Goal: Communication & Community: Share content

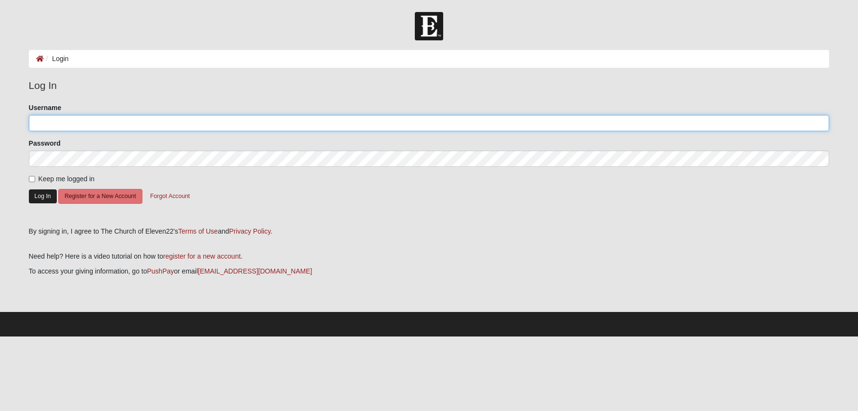
type input "thegatewoods2"
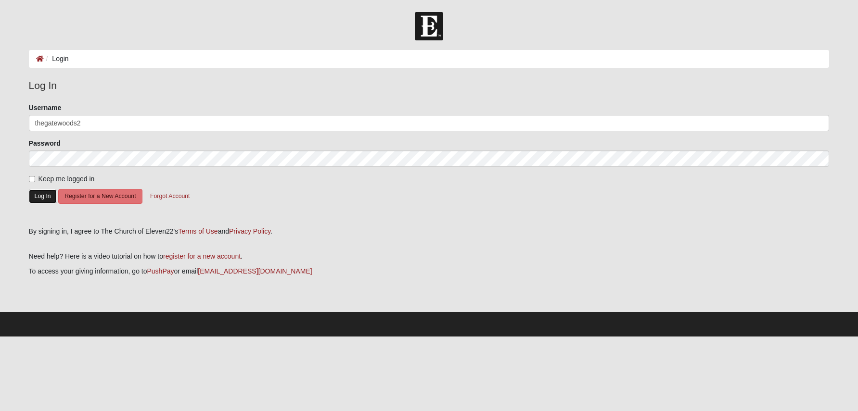
click at [44, 199] on button "Log In" at bounding box center [43, 197] width 28 height 14
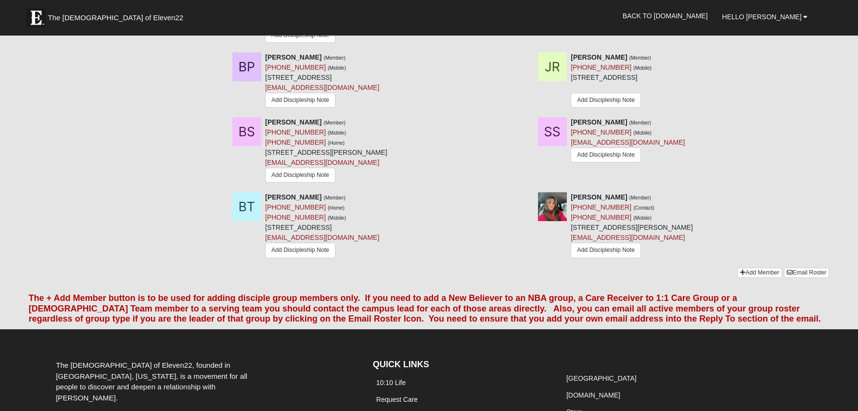
scroll to position [1346, 0]
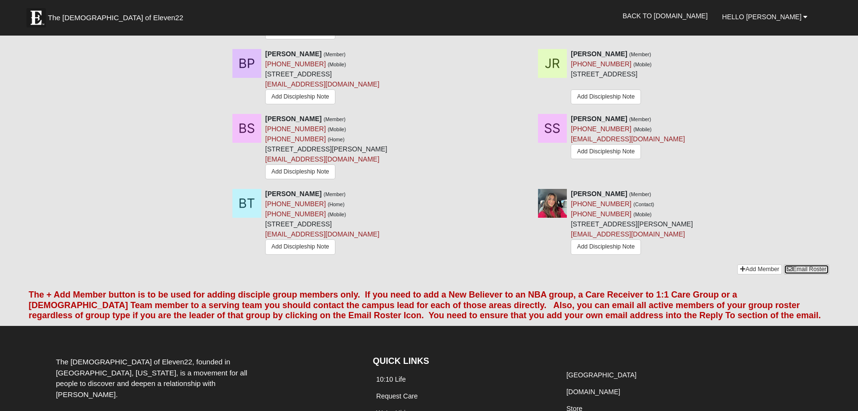
click at [796, 274] on link "Email Roster" at bounding box center [806, 270] width 45 height 10
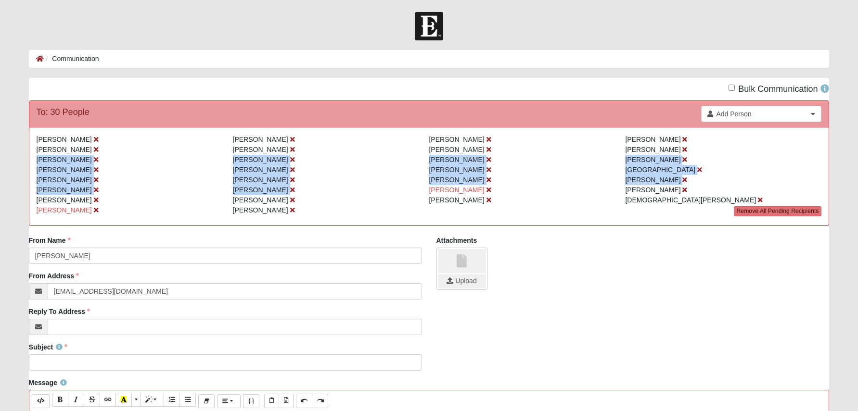
drag, startPoint x: 37, startPoint y: 161, endPoint x: 316, endPoint y: 185, distance: 280.1
click at [357, 135] on ul "Hal Gatewood Tabitha Gatewood Tonya Annis Bob Morales Angie Morales Raegan West…" at bounding box center [429, 135] width 785 height 0
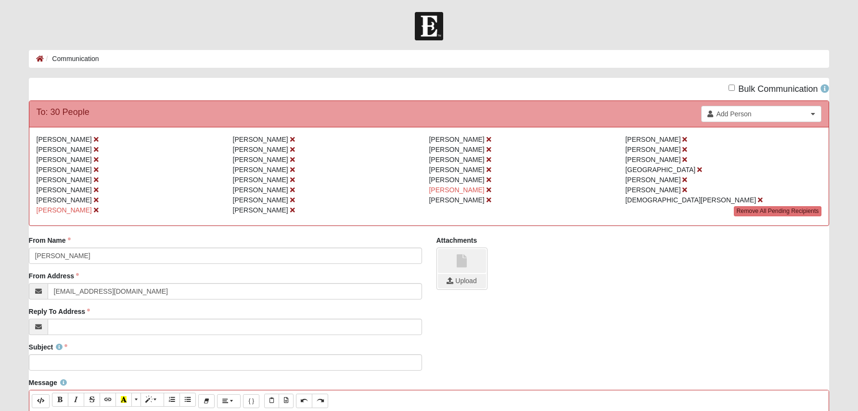
click at [37, 139] on span "[PERSON_NAME]" at bounding box center [64, 140] width 55 height 8
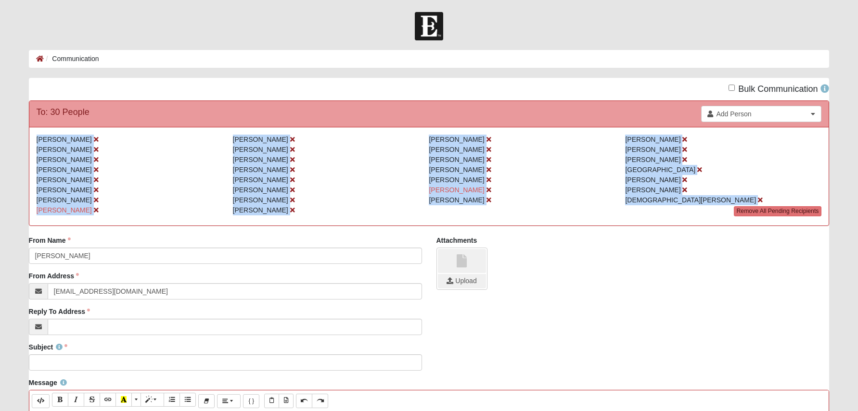
drag, startPoint x: 37, startPoint y: 139, endPoint x: 684, endPoint y: 218, distance: 652.1
click at [684, 218] on div "Hal Gatewood Tabitha Gatewood Tonya Annis Bob Morales Angie Morales Raegan West…" at bounding box center [429, 176] width 800 height 99
copy div "Hal Gatewood Tabitha Gatewood Tonya Annis Bob Morales Angie Morales Raegan West…"
click at [541, 179] on li "[PERSON_NAME]" at bounding box center [527, 180] width 196 height 10
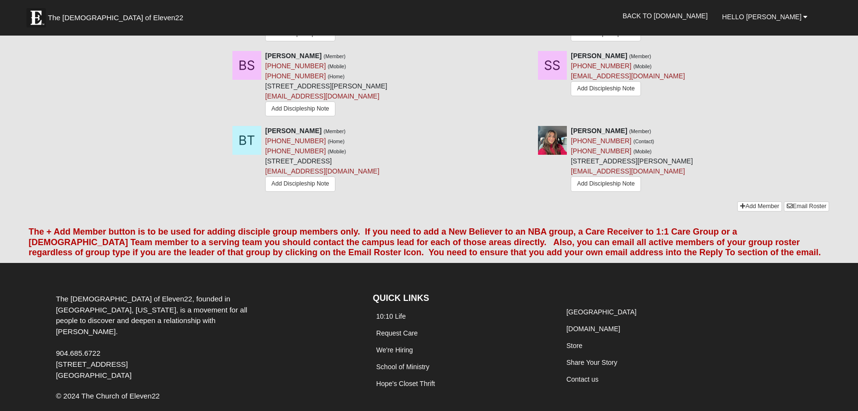
scroll to position [1402, 0]
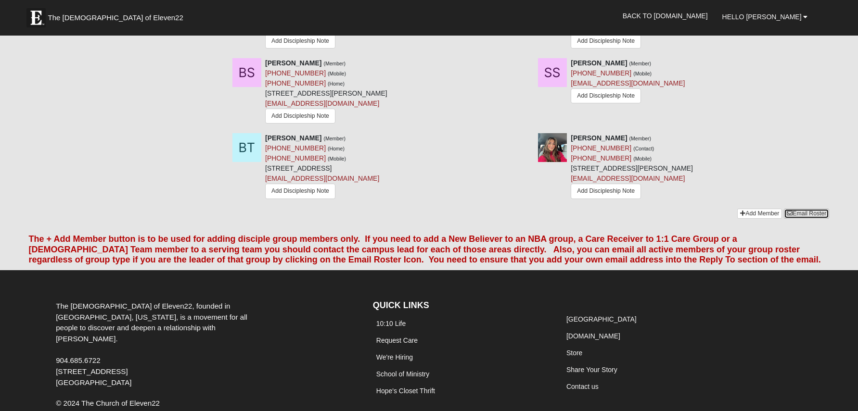
click at [814, 216] on link "Email Roster" at bounding box center [806, 214] width 45 height 10
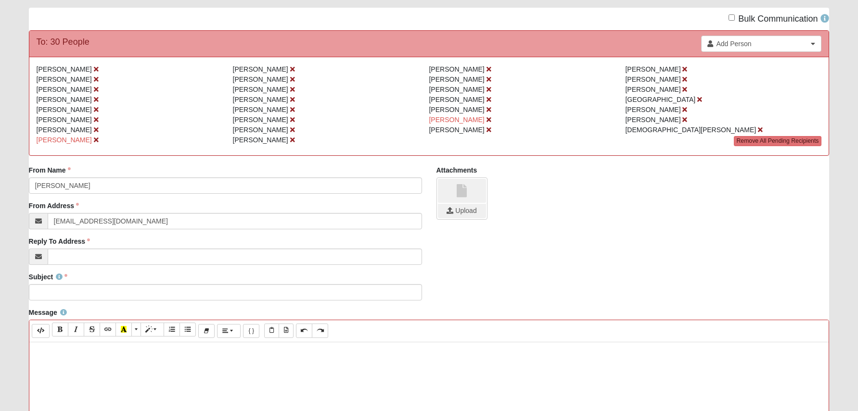
scroll to position [77, 0]
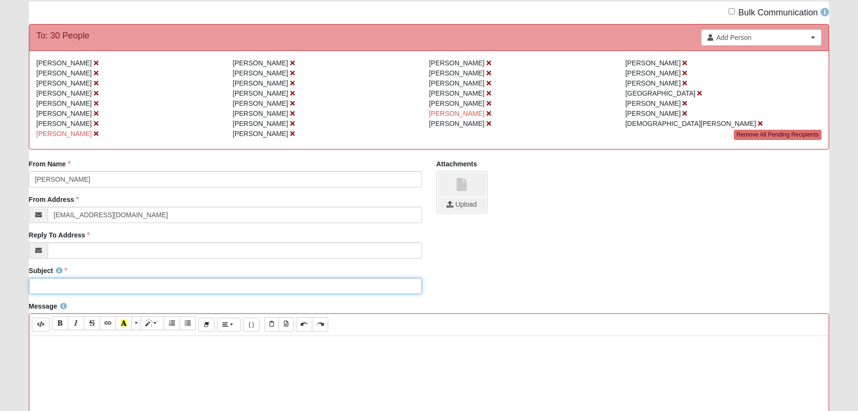
click at [95, 289] on input "Subject" at bounding box center [225, 286] width 393 height 16
drag, startPoint x: 93, startPoint y: 287, endPoint x: 176, endPoint y: 287, distance: 82.8
click at [176, 287] on input "See you TONIGHT for dinner & 1825" at bounding box center [225, 286] width 393 height 16
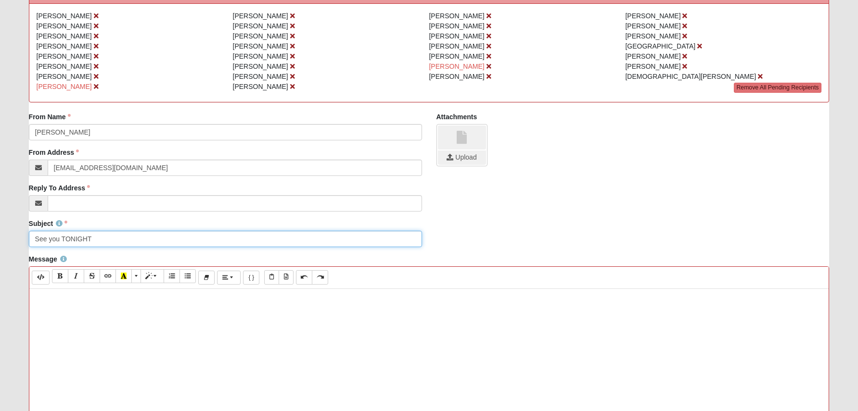
scroll to position [128, 0]
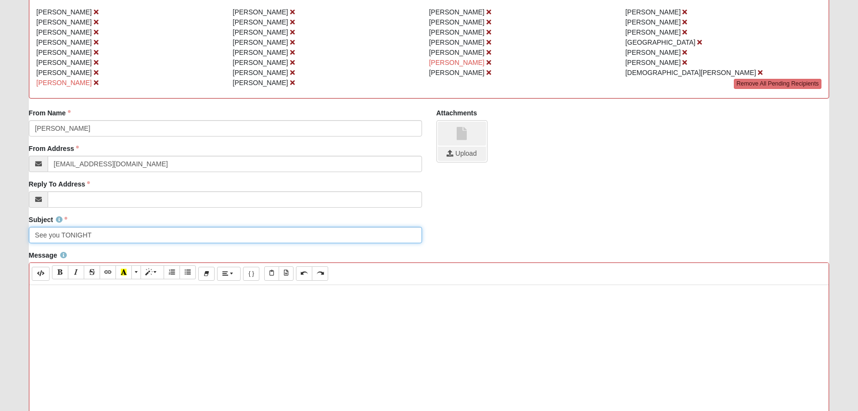
type input "See you TONIGHT"
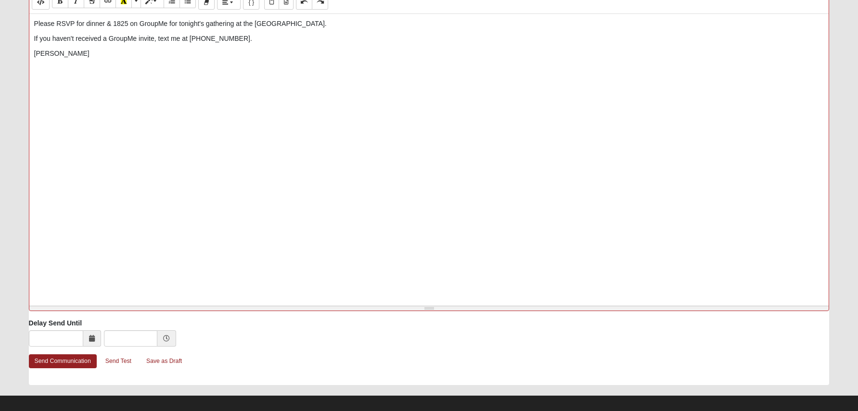
scroll to position [408, 0]
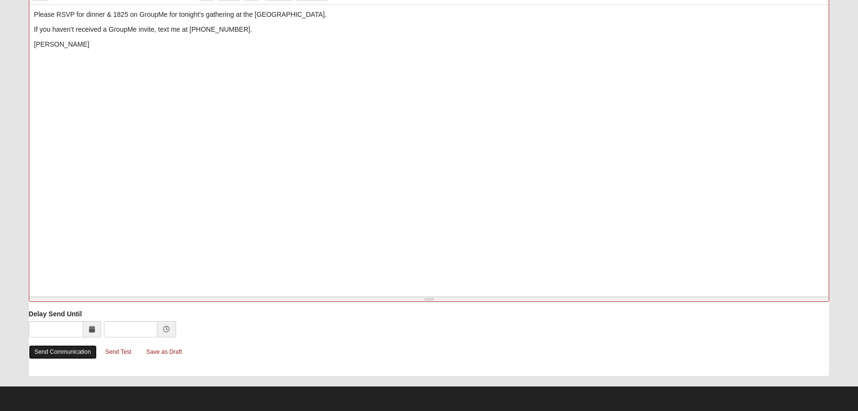
click at [75, 357] on link "Send Communication" at bounding box center [63, 353] width 68 height 14
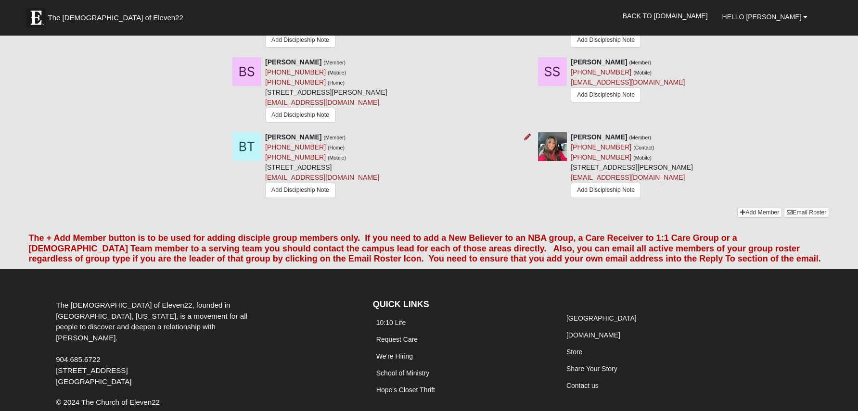
scroll to position [1418, 0]
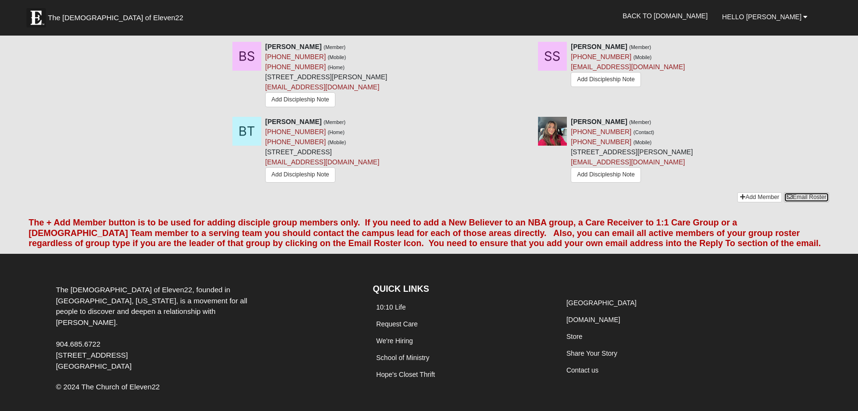
click at [809, 197] on link "Email Roster" at bounding box center [806, 197] width 45 height 10
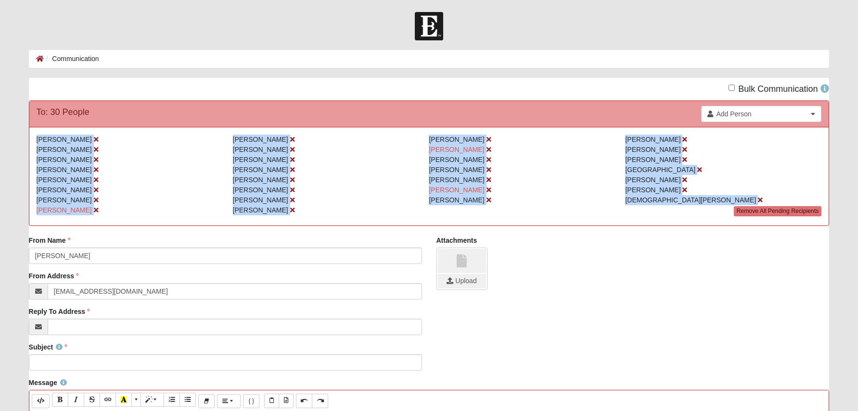
drag, startPoint x: 37, startPoint y: 139, endPoint x: 714, endPoint y: 206, distance: 680.9
click at [714, 206] on div "[PERSON_NAME] [PERSON_NAME] [PERSON_NAME] [PERSON_NAME] [PERSON_NAME] [PERSON_N…" at bounding box center [429, 176] width 800 height 99
copy div "[PERSON_NAME] [PERSON_NAME] [PERSON_NAME] [PERSON_NAME] [PERSON_NAME] [PERSON_N…"
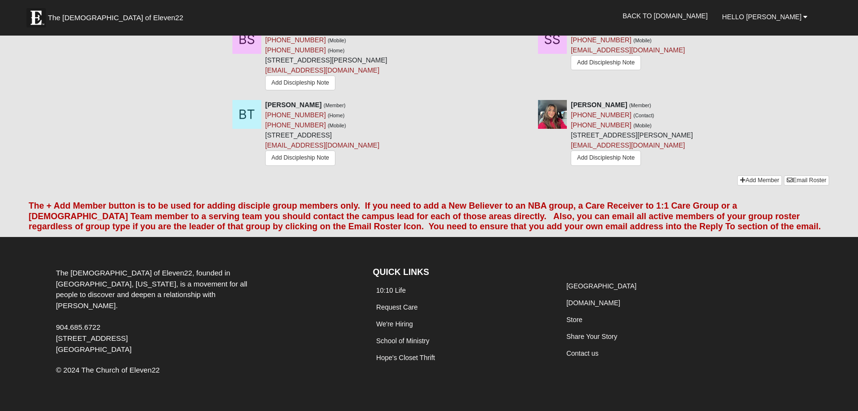
scroll to position [1459, 0]
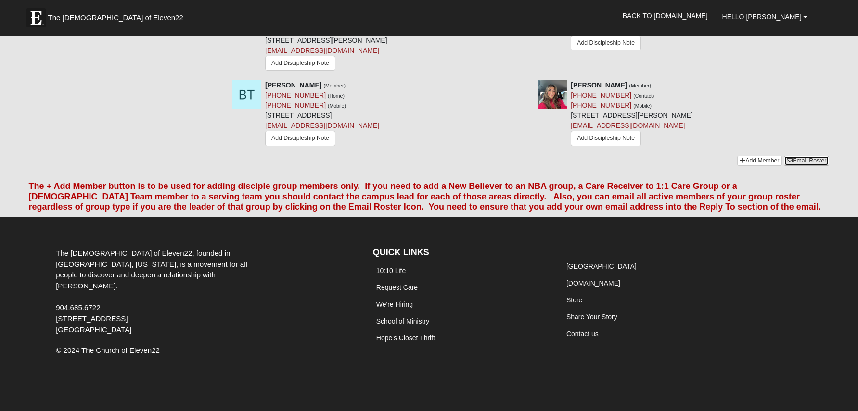
click at [805, 160] on link "Email Roster" at bounding box center [806, 161] width 45 height 10
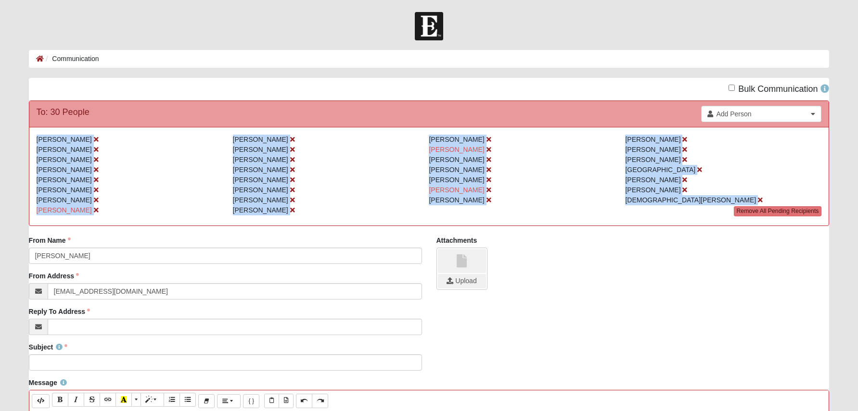
drag, startPoint x: 37, startPoint y: 139, endPoint x: 696, endPoint y: 219, distance: 663.7
click at [696, 219] on div "[PERSON_NAME] [PERSON_NAME] [PERSON_NAME] [PERSON_NAME] [PERSON_NAME] [PERSON_N…" at bounding box center [429, 176] width 800 height 99
copy div "[PERSON_NAME] [PERSON_NAME] [PERSON_NAME] [PERSON_NAME] [PERSON_NAME] [PERSON_N…"
